Goal: Task Accomplishment & Management: Complete application form

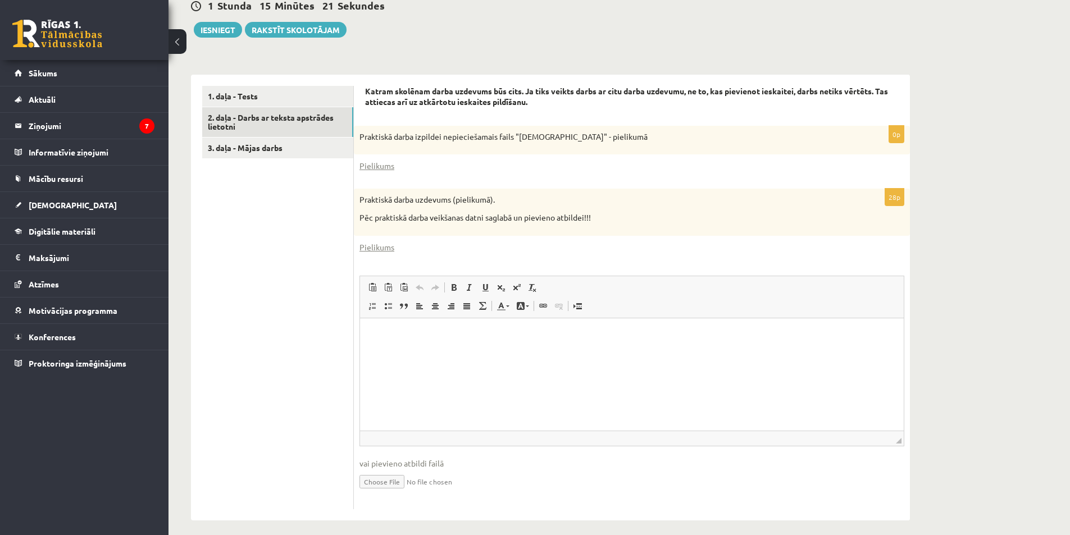
scroll to position [296, 0]
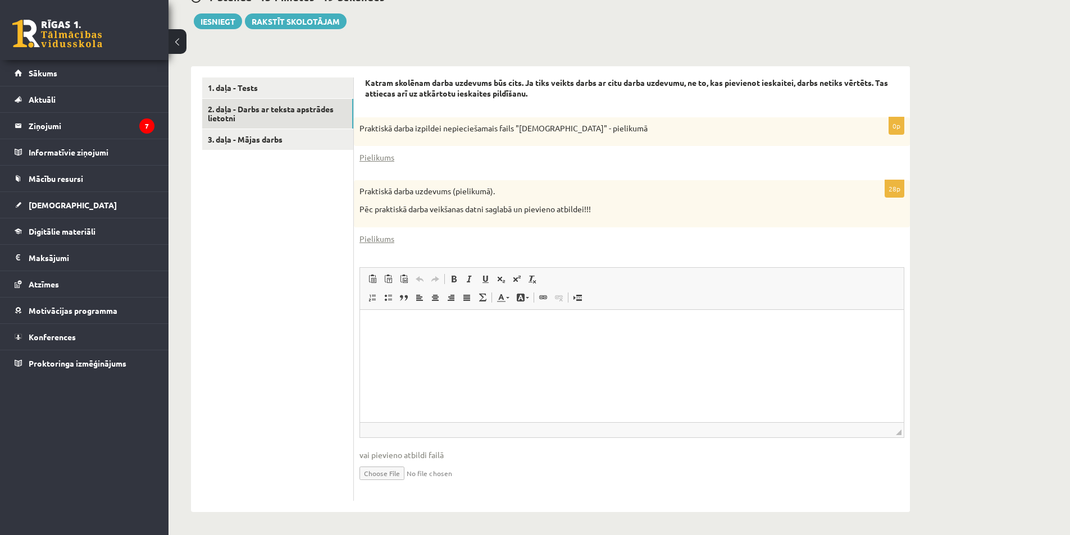
click at [402, 476] on input "file" at bounding box center [632, 472] width 545 height 23
type input "**********"
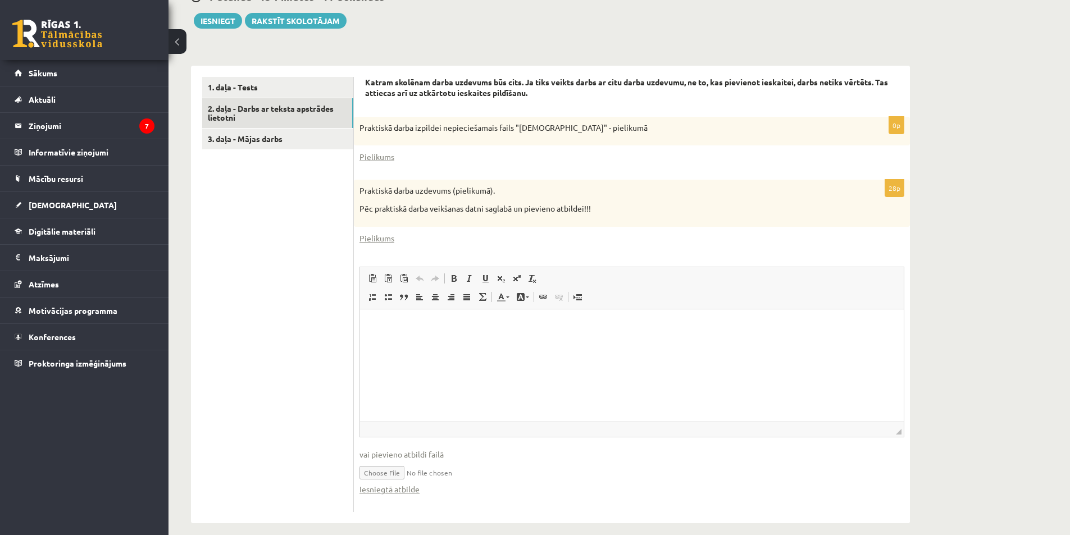
scroll to position [307, 0]
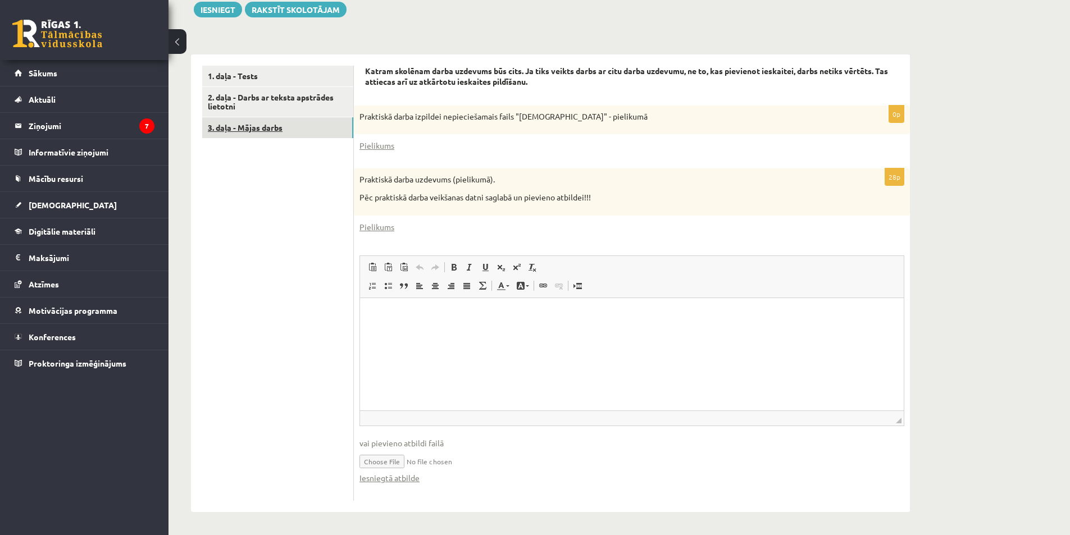
click at [253, 127] on link "3. daļa - Mājas darbs" at bounding box center [277, 127] width 151 height 21
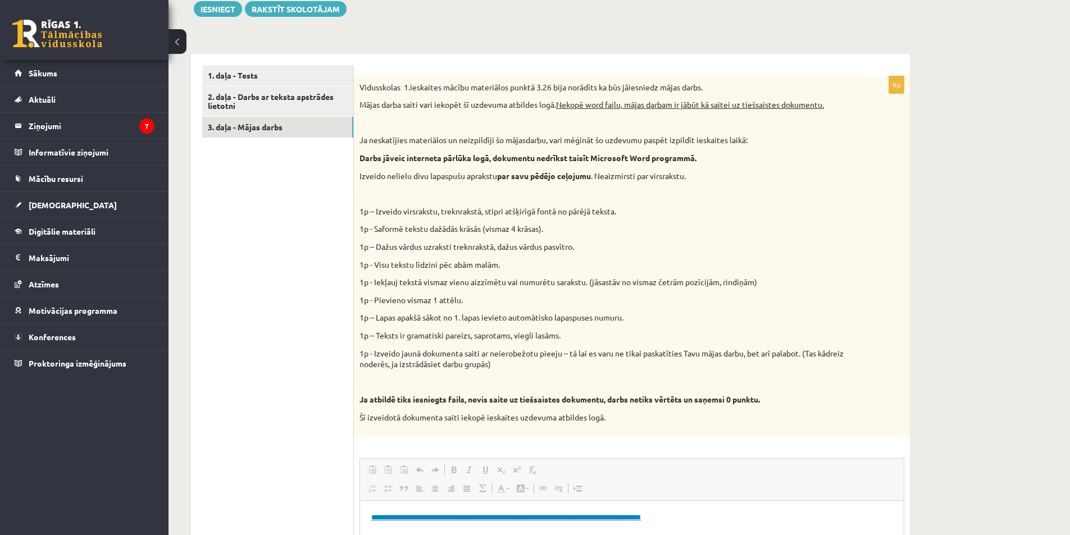
scroll to position [0, 0]
click at [275, 80] on link "1. daļa - Tests" at bounding box center [277, 75] width 151 height 21
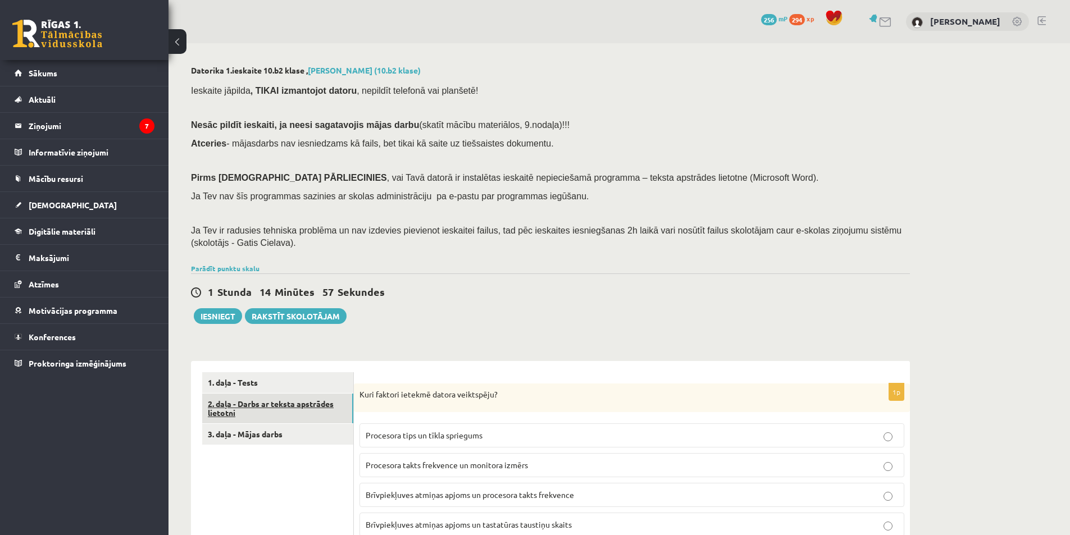
click at [256, 405] on link "2. daļa - Darbs ar teksta apstrādes lietotni" at bounding box center [277, 409] width 151 height 30
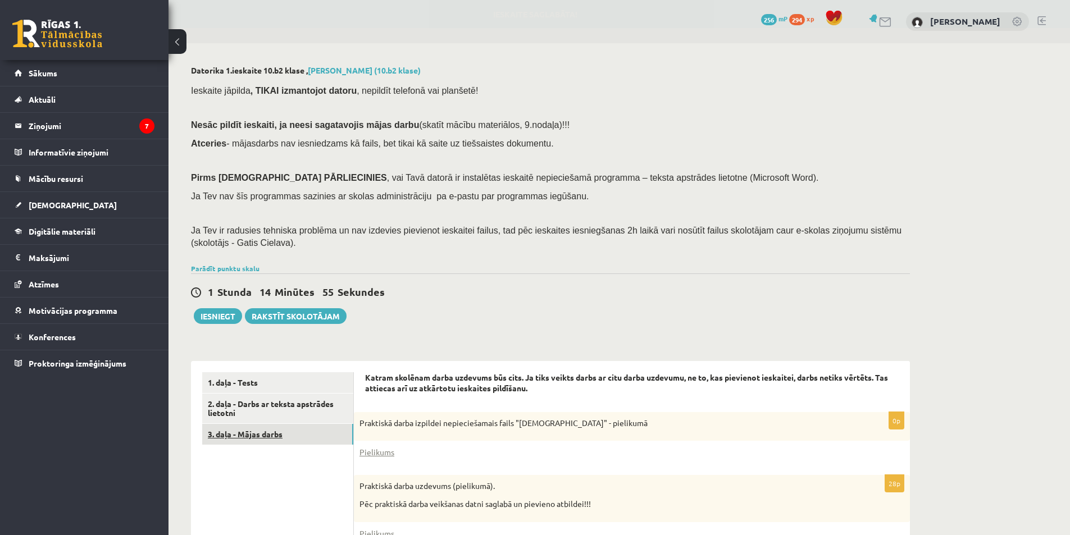
click at [264, 433] on link "3. daļa - Mājas darbs" at bounding box center [277, 434] width 151 height 21
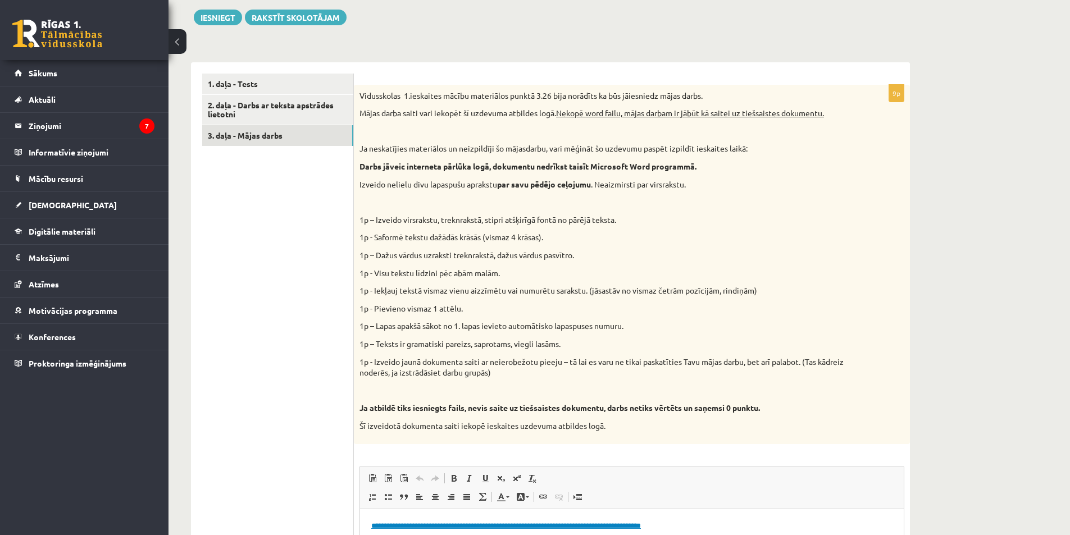
scroll to position [298, 0]
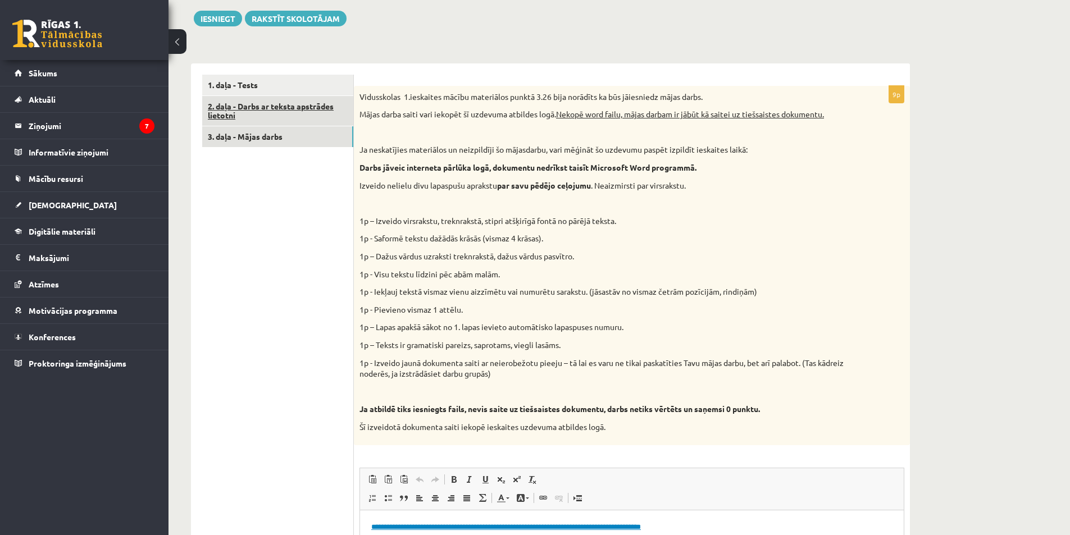
click at [233, 102] on link "2. daļa - Darbs ar teksta apstrādes lietotni" at bounding box center [277, 111] width 151 height 30
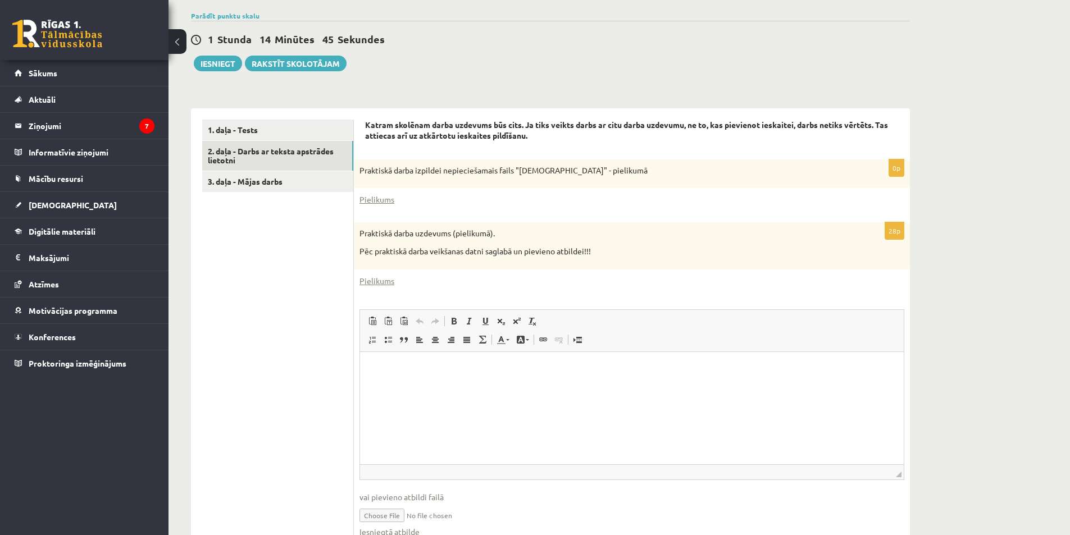
scroll to position [252, 0]
click at [256, 127] on link "1. daļa - Tests" at bounding box center [277, 131] width 151 height 21
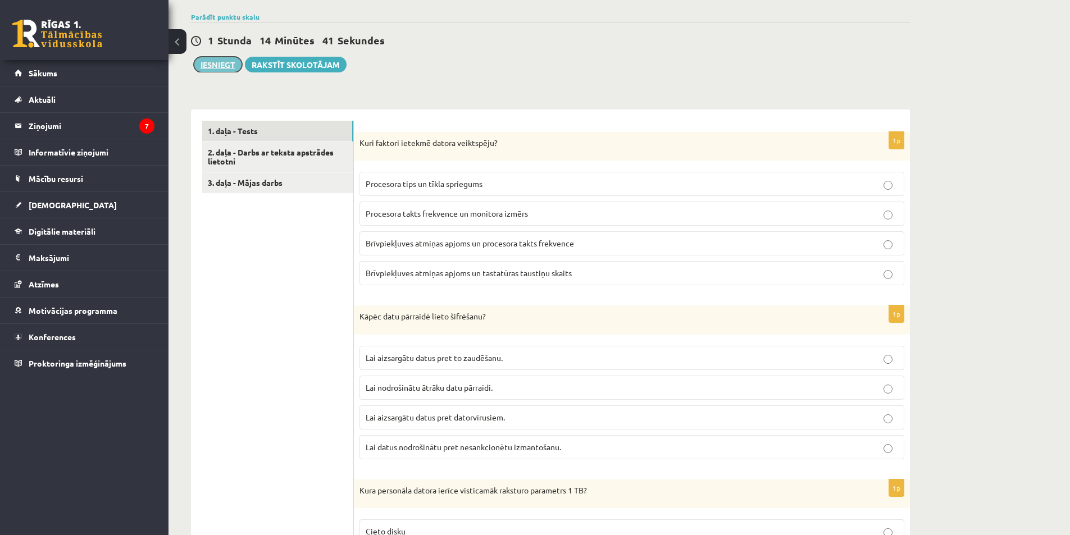
click at [214, 68] on button "Iesniegt" at bounding box center [218, 65] width 48 height 16
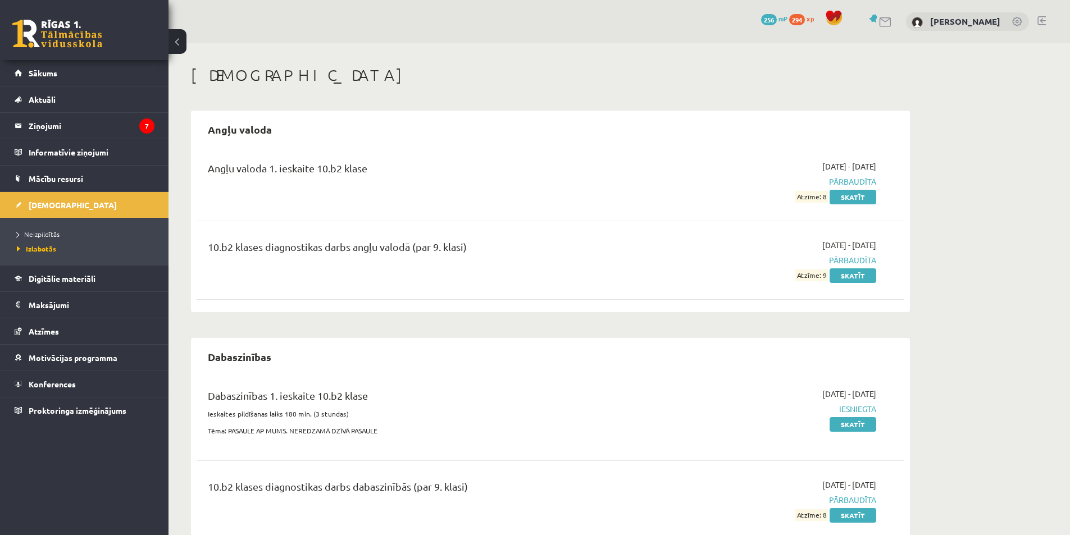
click at [888, 178] on div "Angļu valoda 1. ieskaite 10.b2 klase 2025-09-01 - 2025-09-15 Pārbaudīta Atzīme:…" at bounding box center [551, 182] width 686 height 42
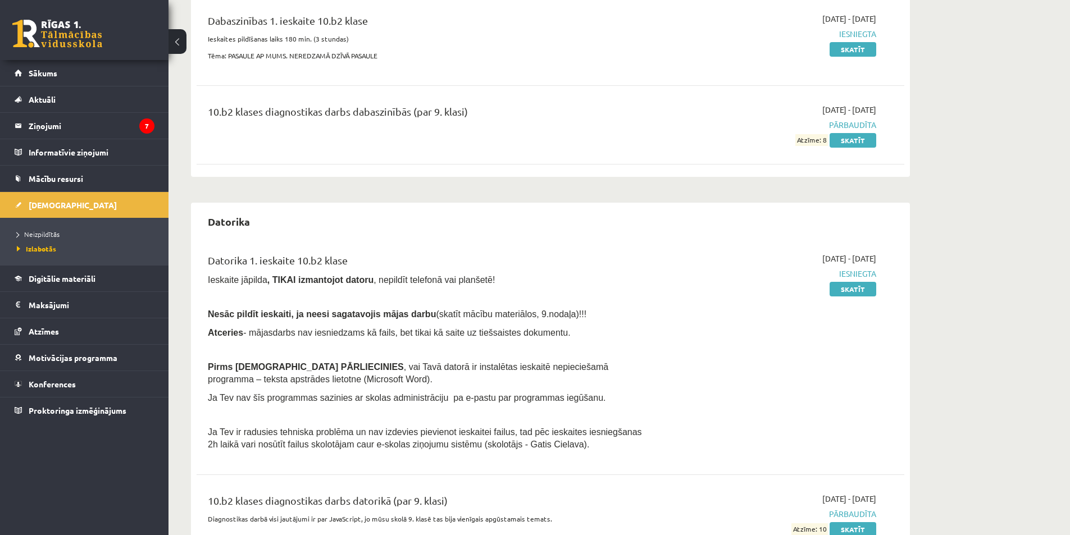
scroll to position [429, 0]
